Goal: Navigation & Orientation: Find specific page/section

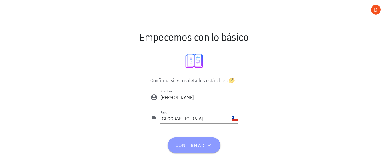
click at [190, 148] on span "confirmar" at bounding box center [194, 145] width 38 height 6
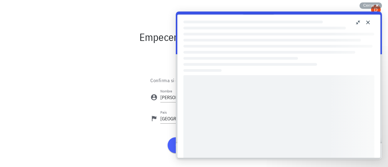
click at [190, 148] on div at bounding box center [278, 128] width 191 height 107
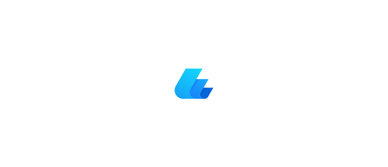
click at [264, 84] on div at bounding box center [194, 83] width 388 height 167
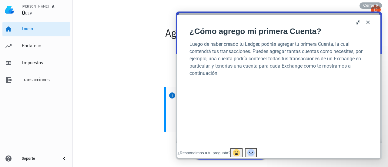
click at [368, 21] on button "Close" at bounding box center [368, 23] width 10 height 10
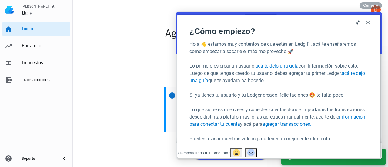
click at [368, 21] on button "Close" at bounding box center [368, 23] width 10 height 10
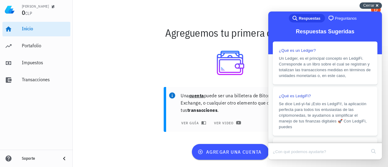
click at [375, 4] on div "Cerrar cross-small" at bounding box center [370, 5] width 22 height 6
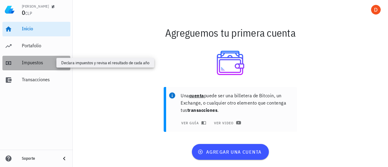
click at [25, 62] on div "Impuestos" at bounding box center [45, 63] width 46 height 6
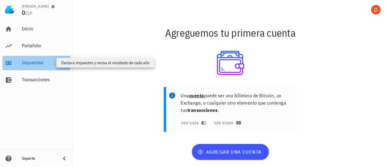
click at [25, 62] on div "Impuestos" at bounding box center [45, 63] width 46 height 6
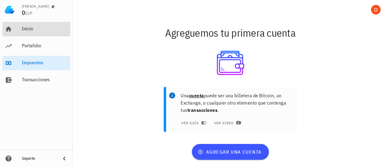
click at [13, 28] on link "Inicio" at bounding box center [36, 29] width 68 height 15
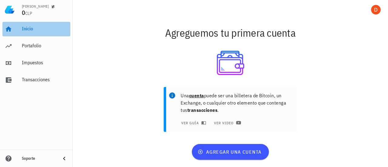
click at [16, 29] on link "Inicio" at bounding box center [36, 29] width 68 height 15
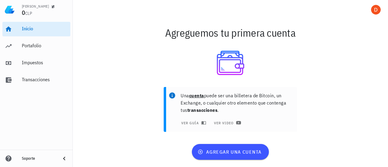
click at [13, 9] on img at bounding box center [10, 10] width 10 height 10
click at [4, 11] on div "[PERSON_NAME] 0 CLP" at bounding box center [36, 9] width 73 height 19
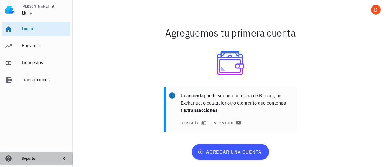
click at [63, 157] on icon at bounding box center [64, 158] width 7 height 7
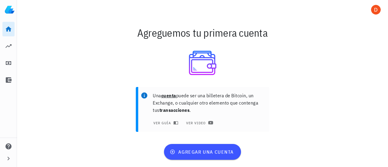
drag, startPoint x: 8, startPoint y: 5, endPoint x: 8, endPoint y: 8, distance: 3.0
click at [9, 6] on div "[PERSON_NAME] 0 CLP" at bounding box center [8, 9] width 17 height 19
